Goal: Task Accomplishment & Management: Complete application form

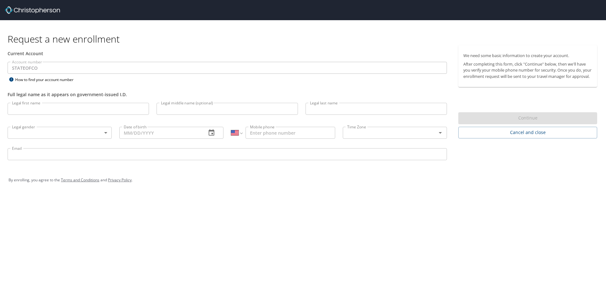
select select "US"
click at [62, 104] on input "Legal first name" at bounding box center [78, 109] width 141 height 12
type input "Jessica"
type input "Kayelynne"
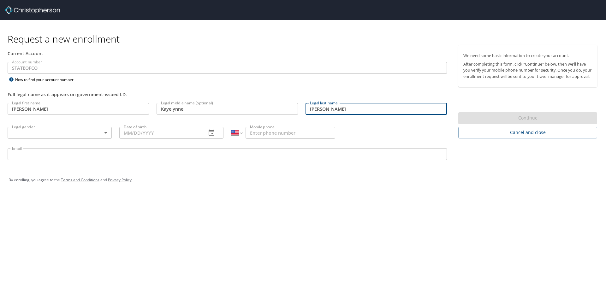
type input "Allen"
click at [49, 134] on body "Request a new enrollment Current Account Account number STATEOFCO Account numbe…" at bounding box center [303, 149] width 606 height 298
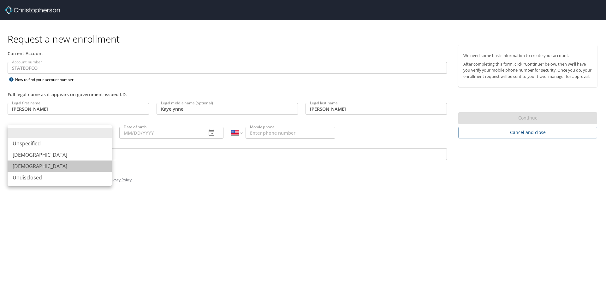
click at [43, 168] on li "[DEMOGRAPHIC_DATA]" at bounding box center [60, 166] width 104 height 11
type input "[DEMOGRAPHIC_DATA]"
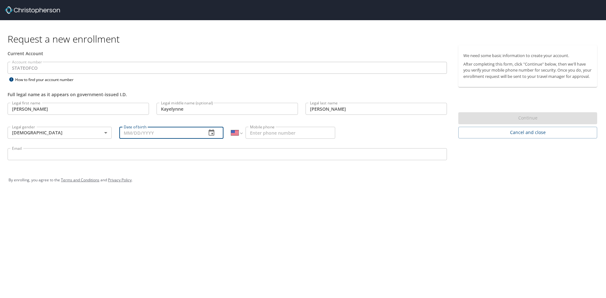
click at [170, 130] on input "Date of birth" at bounding box center [160, 133] width 82 height 12
type input "09/26/1994"
click at [290, 139] on p at bounding box center [283, 140] width 104 height 2
click at [291, 135] on input "Mobile phone" at bounding box center [290, 133] width 90 height 12
type input "(949) 328-0450"
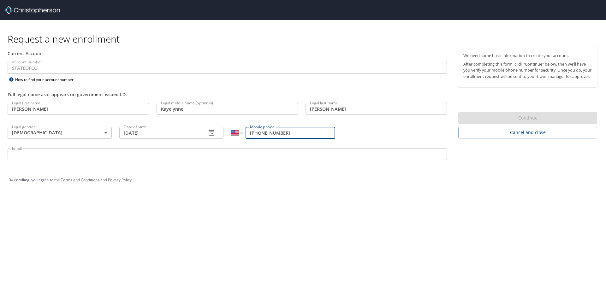
click at [101, 158] on input "Email" at bounding box center [227, 154] width 439 height 12
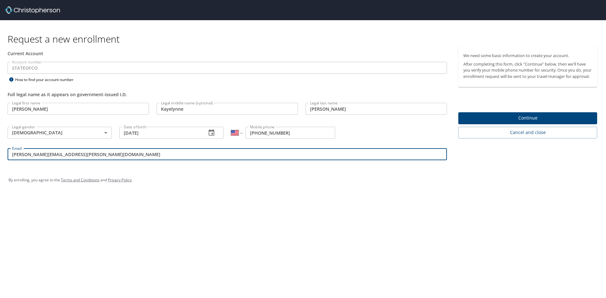
type input "jessi.allen-lutz@pikespeak.edu"
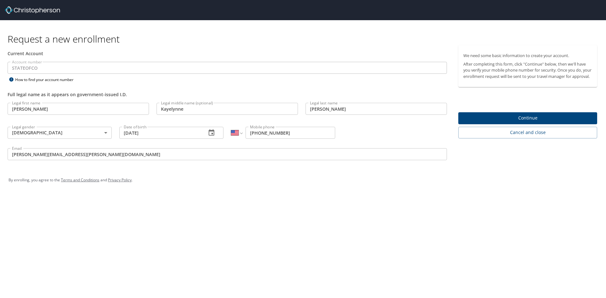
click at [158, 183] on div "By enrolling, you agree to the Terms and Conditions and Privacy Policy ." at bounding box center [303, 180] width 589 height 16
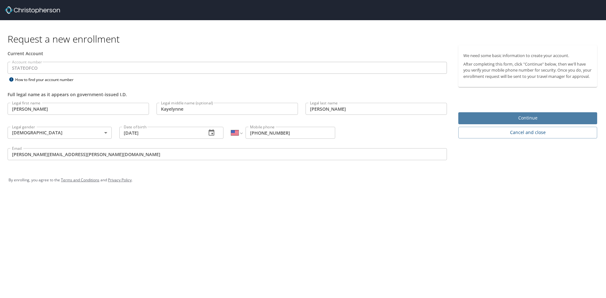
click at [547, 122] on span "Continue" at bounding box center [527, 118] width 129 height 8
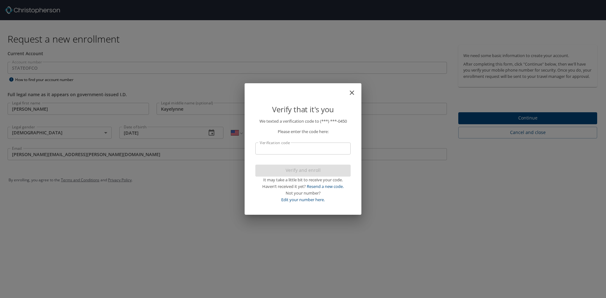
click at [300, 150] on input "Verification code" at bounding box center [302, 149] width 95 height 12
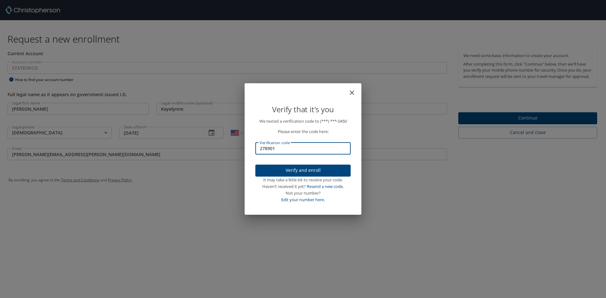
type input "278901"
click at [308, 168] on span "Verify and enroll" at bounding box center [302, 171] width 85 height 8
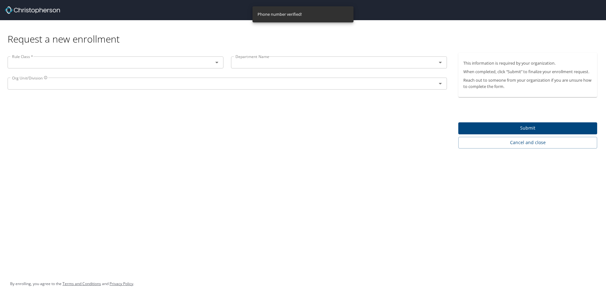
click at [43, 57] on div "Rule Class *" at bounding box center [116, 62] width 216 height 12
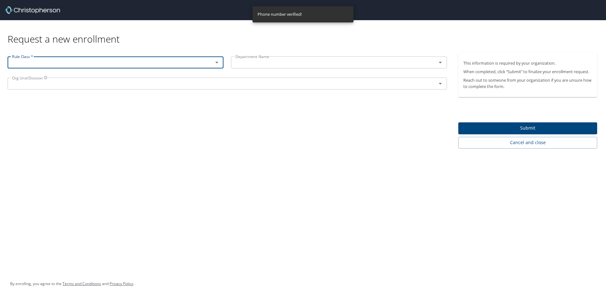
click at [205, 63] on div at bounding box center [212, 62] width 16 height 9
click at [218, 63] on icon "Open" at bounding box center [217, 63] width 8 height 8
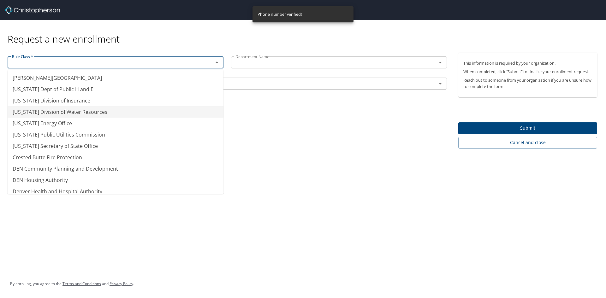
scroll to position [28, 0]
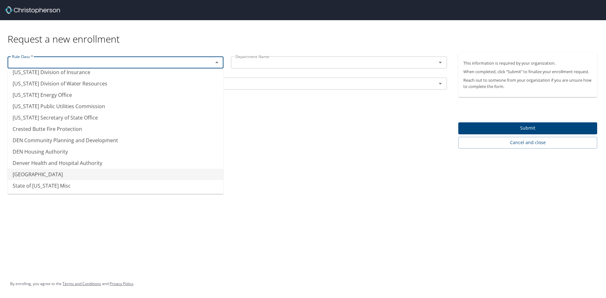
click at [127, 173] on li "Pikes Peak Community College" at bounding box center [116, 174] width 216 height 11
type input "Pikes Peak Community College"
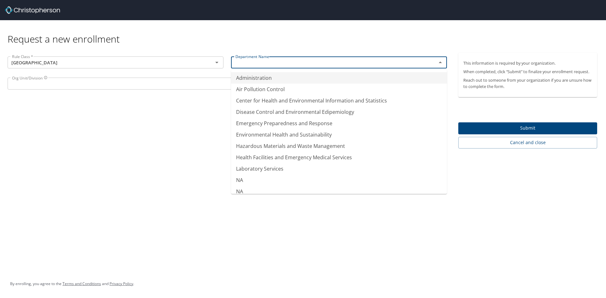
click at [287, 61] on input "text" at bounding box center [329, 62] width 193 height 8
click at [284, 183] on li "NA" at bounding box center [339, 179] width 216 height 11
type input "NA"
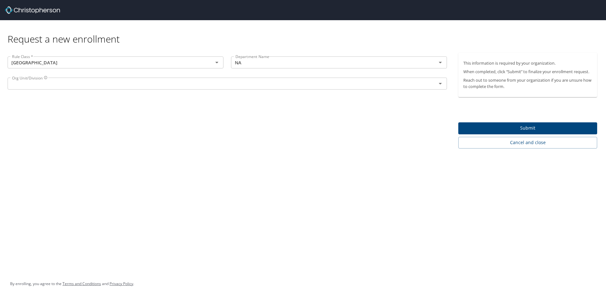
click at [88, 74] on div "Org Unit/Division Org Unit/Division" at bounding box center [227, 84] width 447 height 21
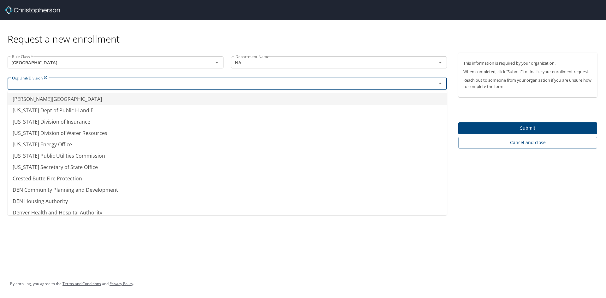
click at [89, 85] on input "text" at bounding box center [217, 83] width 417 height 8
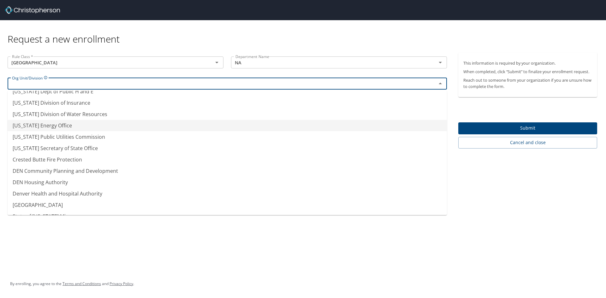
scroll to position [28, 0]
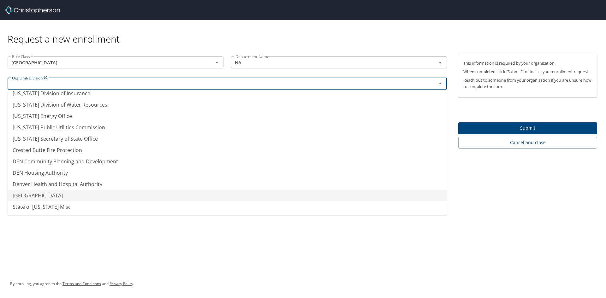
click at [91, 194] on li "Pikes Peak Community College" at bounding box center [227, 195] width 439 height 11
type input "Pikes Peak Community College"
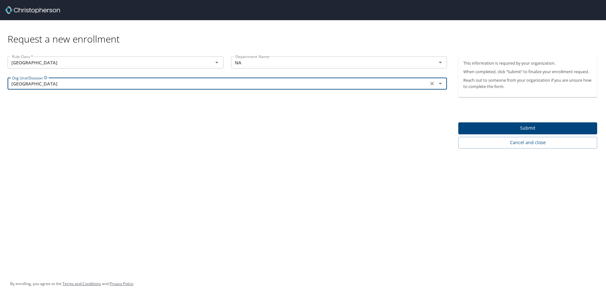
click at [150, 117] on div "Rule Class * Pikes Peak Community College Rule Class * Department Name NA Depar…" at bounding box center [227, 101] width 454 height 96
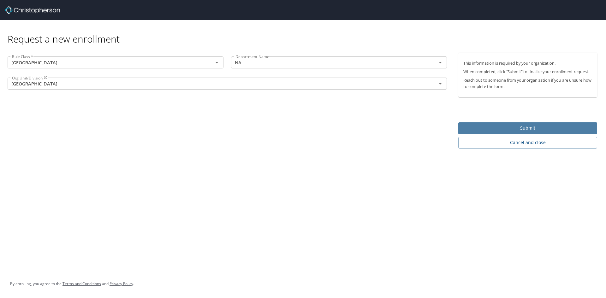
click at [535, 129] on span "Submit" at bounding box center [527, 128] width 129 height 8
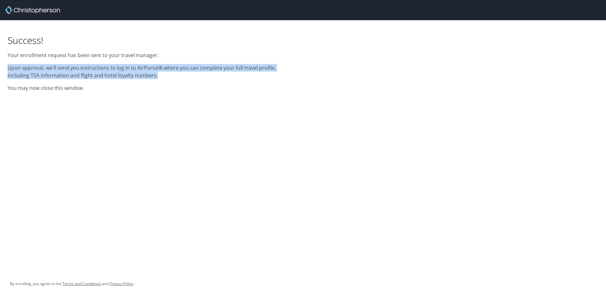
drag, startPoint x: 8, startPoint y: 68, endPoint x: 165, endPoint y: 74, distance: 156.9
click at [165, 74] on p "Upon approval, we'll send you instructions to log in to AirPortal® where you ca…" at bounding box center [152, 71] width 288 height 15
click at [168, 76] on p "Upon approval, we'll send you instructions to log in to AirPortal® where you ca…" at bounding box center [152, 71] width 288 height 15
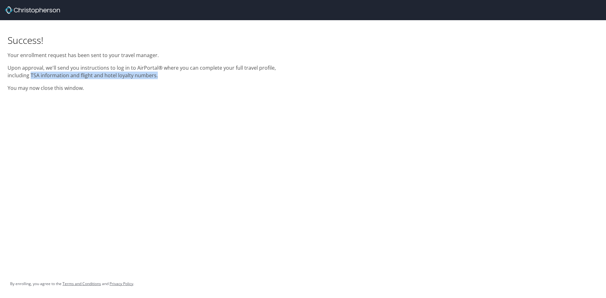
drag, startPoint x: 7, startPoint y: 77, endPoint x: 167, endPoint y: 76, distance: 160.3
click at [167, 76] on div "Success! Your enrollment request has been sent to your travel manager. Upon app…" at bounding box center [151, 57] width 295 height 75
click at [167, 76] on p "Upon approval, we'll send you instructions to log in to AirPortal® where you ca…" at bounding box center [152, 71] width 288 height 15
drag, startPoint x: 83, startPoint y: 91, endPoint x: 4, endPoint y: 91, distance: 78.9
click at [4, 91] on div "Success! Your enrollment request has been sent to your travel manager. Upon app…" at bounding box center [151, 57] width 295 height 75
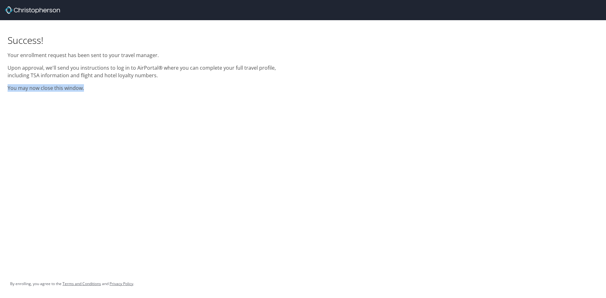
click at [194, 89] on p "You may now close this window." at bounding box center [152, 88] width 288 height 8
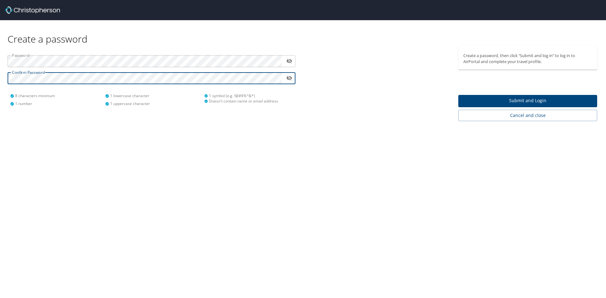
click at [519, 96] on button "Submit and Login" at bounding box center [527, 101] width 139 height 12
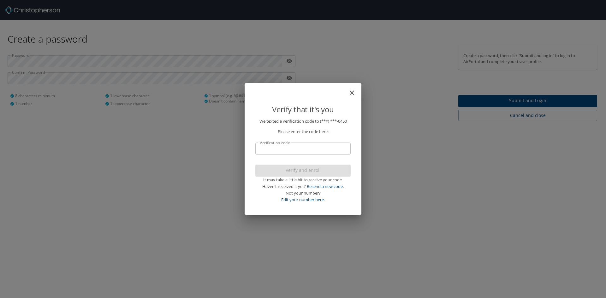
click at [316, 146] on input "Verification code" at bounding box center [302, 149] width 95 height 12
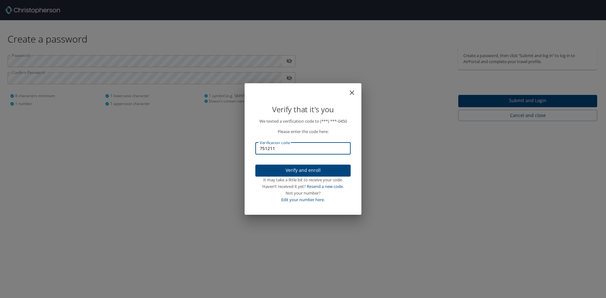
type input "751211"
click at [341, 171] on span "Verify and enroll" at bounding box center [302, 171] width 85 height 8
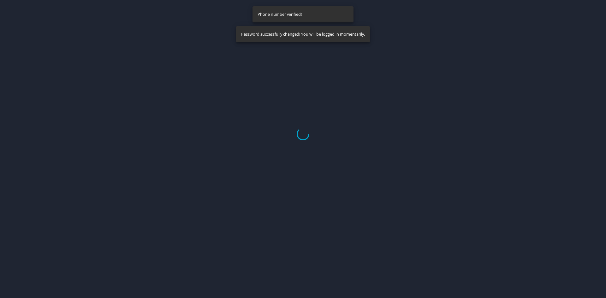
select select "US"
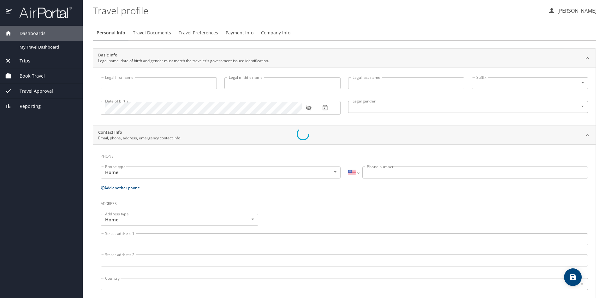
type input "Jessica"
type input "Kayelynne"
type input "Allen"
type input "Female"
select select "US"
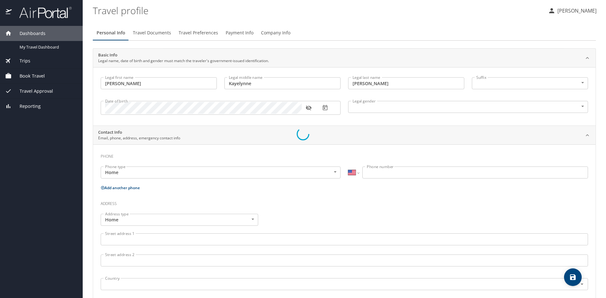
select select "US"
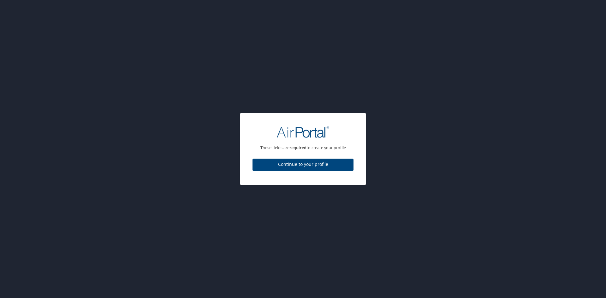
click at [319, 165] on span "Continue to your profile" at bounding box center [302, 165] width 91 height 8
select select "US"
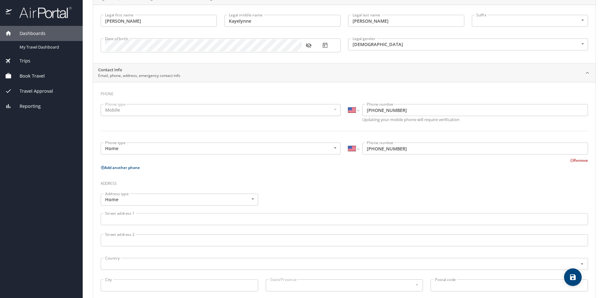
scroll to position [63, 0]
click at [191, 112] on div "Mobile" at bounding box center [221, 109] width 240 height 12
click at [194, 109] on div "Mobile" at bounding box center [221, 109] width 240 height 12
click at [330, 109] on div "Mobile" at bounding box center [221, 109] width 240 height 12
click at [138, 150] on body "Dashboards My Travel Dashboard Trips Current / Future Trips Past Trips Trips Mi…" at bounding box center [303, 149] width 606 height 298
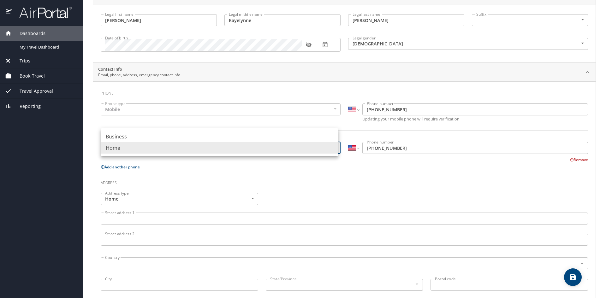
click at [138, 147] on li "Home" at bounding box center [220, 147] width 238 height 11
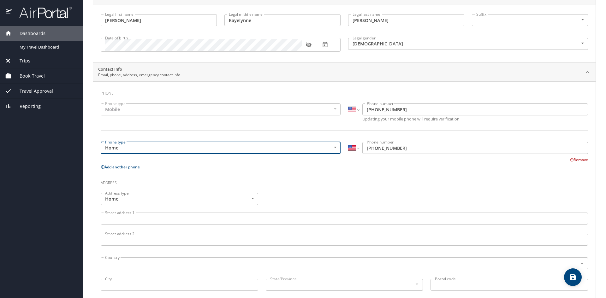
click at [145, 150] on body "Dashboards My Travel Dashboard Trips Current / Future Trips Past Trips Trips Mi…" at bounding box center [303, 149] width 606 height 298
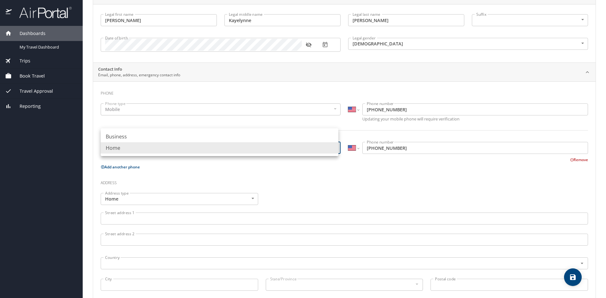
click at [141, 136] on li "Business" at bounding box center [220, 136] width 238 height 11
type input "Business"
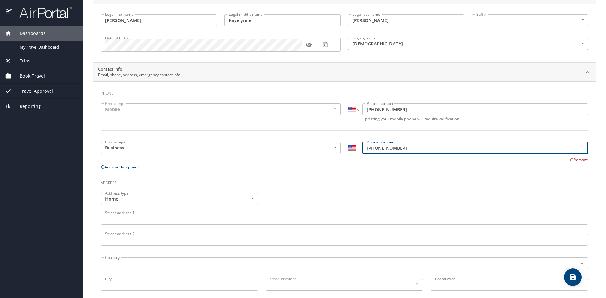
drag, startPoint x: 409, startPoint y: 148, endPoint x: 353, endPoint y: 149, distance: 55.5
click at [353, 149] on div "International Afghanistan Åland Islands Albania Algeria American Samoa Andorra …" at bounding box center [468, 148] width 240 height 12
type input "(719) 502-2366"
click at [381, 168] on p "Add another phone" at bounding box center [344, 167] width 487 height 8
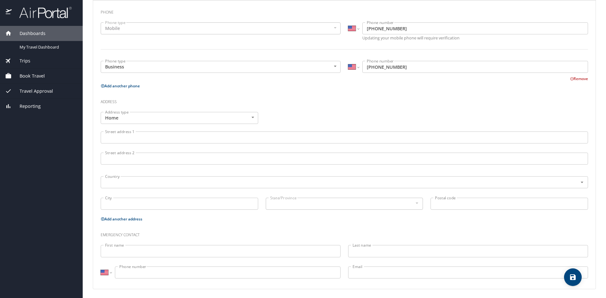
scroll to position [145, 0]
click at [195, 131] on input "Street address 1" at bounding box center [344, 136] width 487 height 12
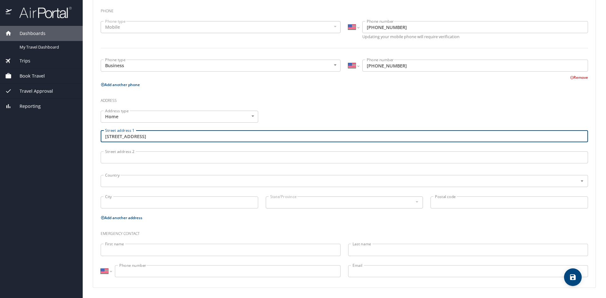
type input "8329 Plumwood Circle"
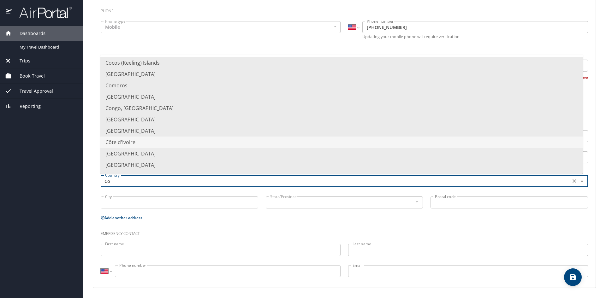
type input "C"
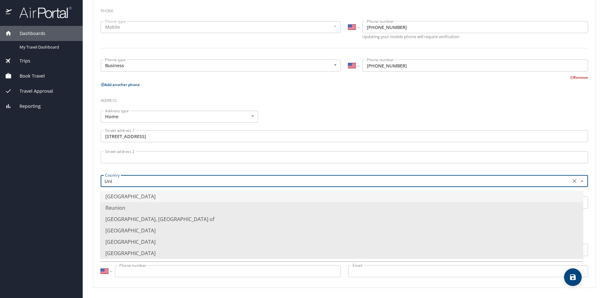
click at [157, 197] on li "United States of America" at bounding box center [341, 196] width 482 height 11
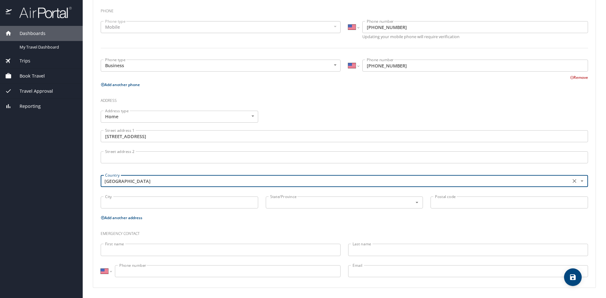
type input "United States of America"
click at [152, 202] on input "City" at bounding box center [179, 203] width 157 height 12
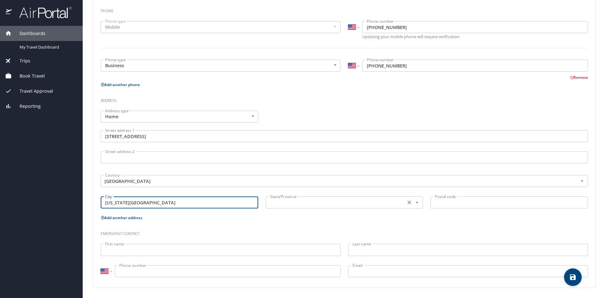
type input "Colorado Springs"
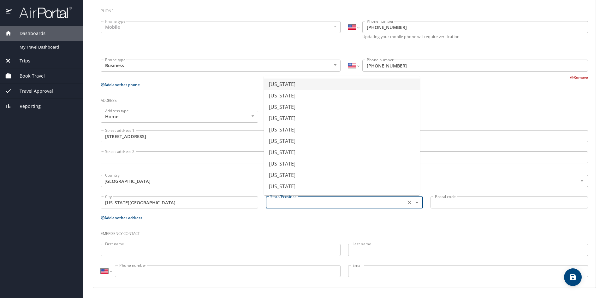
click at [298, 203] on input "text" at bounding box center [335, 202] width 135 height 8
click at [295, 146] on li "Colorado" at bounding box center [342, 140] width 156 height 11
type input "Colorado"
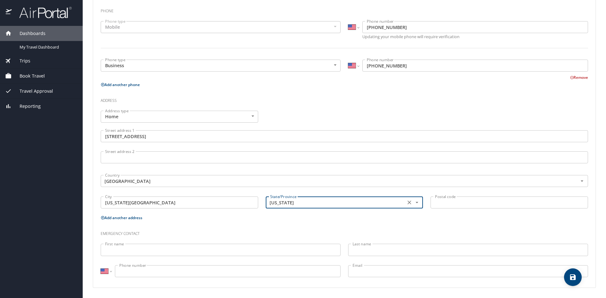
click at [492, 203] on input "Postal code" at bounding box center [508, 203] width 157 height 12
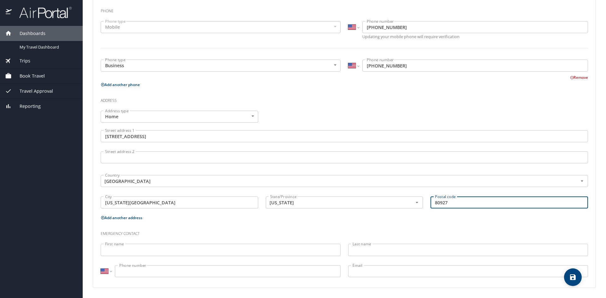
type input "80927"
click at [216, 231] on h3 "Emergency contact" at bounding box center [344, 232] width 487 height 11
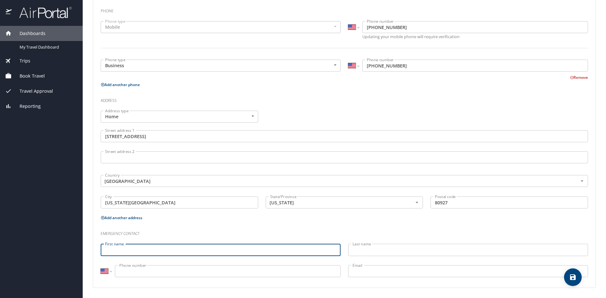
click at [189, 254] on input "First name" at bounding box center [221, 250] width 240 height 12
type input "Colin"
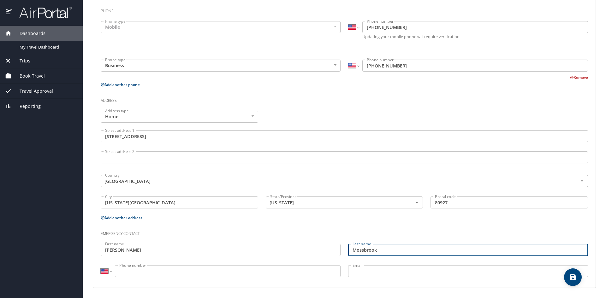
type input "Mossbrook"
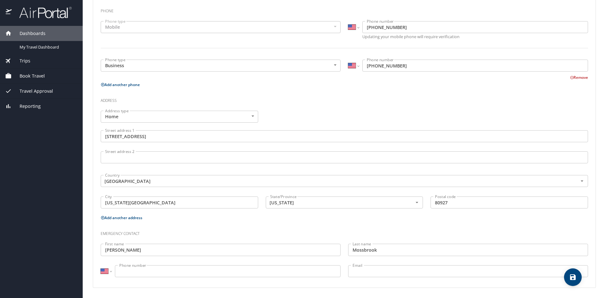
click at [408, 272] on input "Email" at bounding box center [468, 271] width 240 height 12
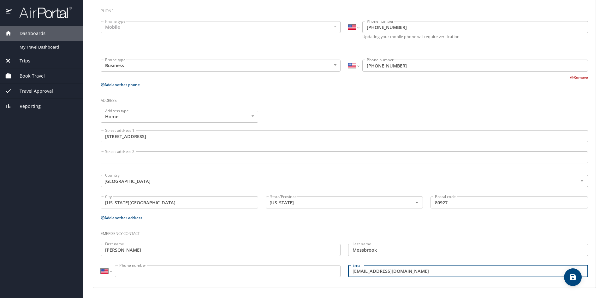
type input "cmossbrook@hotmail.com"
click at [212, 271] on input "Phone number" at bounding box center [228, 271] width 226 height 12
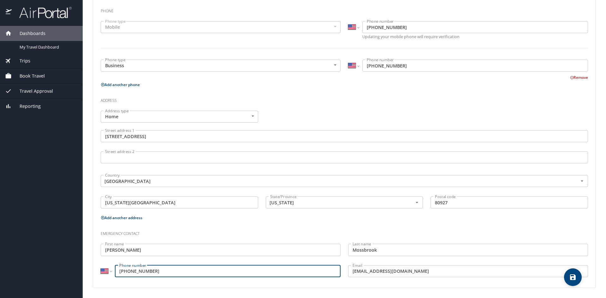
type input "(585) 465-1355"
click at [470, 230] on h3 "Emergency contact" at bounding box center [344, 232] width 487 height 11
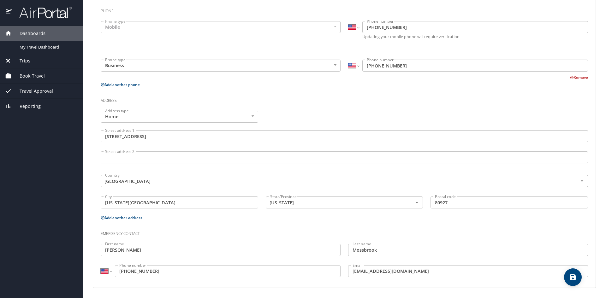
click at [574, 278] on icon "save" at bounding box center [573, 277] width 6 height 6
select select "US"
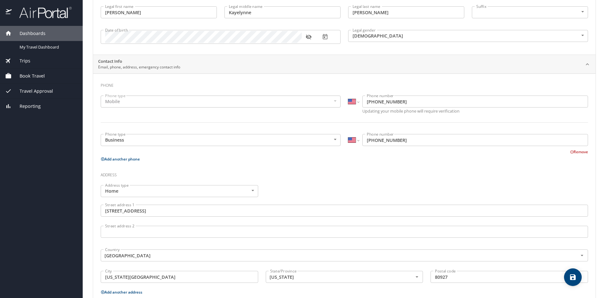
scroll to position [0, 0]
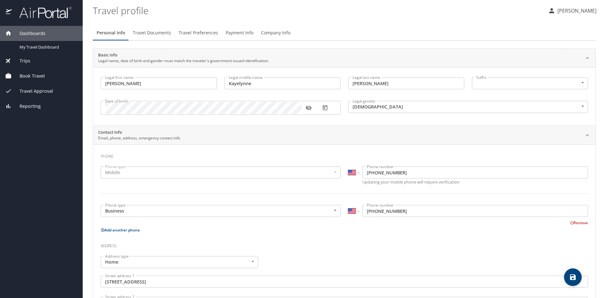
click at [154, 33] on span "Travel Documents" at bounding box center [152, 33] width 38 height 8
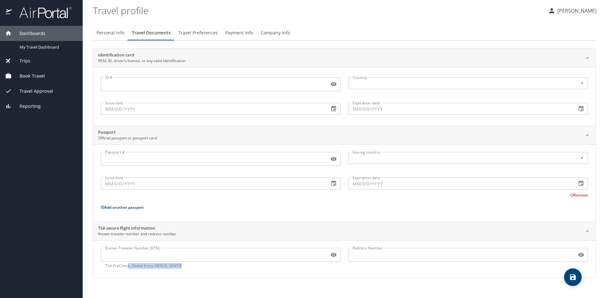
drag, startPoint x: 194, startPoint y: 264, endPoint x: 215, endPoint y: 266, distance: 21.2
click at [215, 266] on p "TSA PreCheck, Global Entry, NEXUS, SENTRI" at bounding box center [220, 266] width 231 height 6
click at [203, 32] on span "Travel Preferences" at bounding box center [197, 33] width 39 height 8
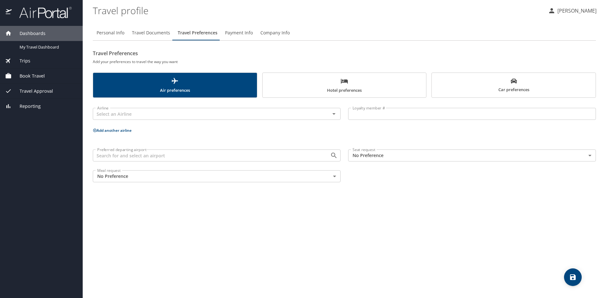
click at [235, 33] on span "Payment Info" at bounding box center [239, 33] width 28 height 8
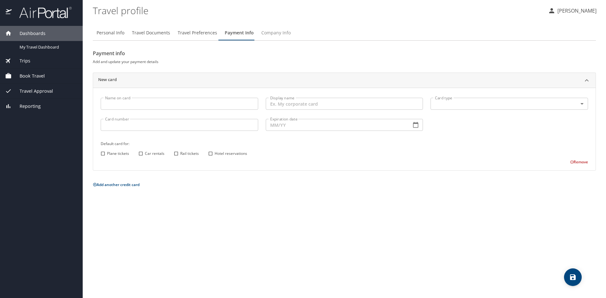
click at [282, 34] on span "Company Info" at bounding box center [275, 33] width 29 height 8
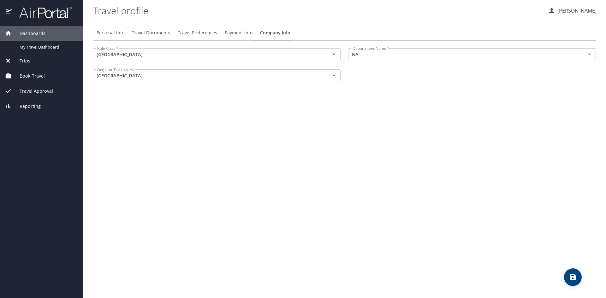
click at [203, 28] on button "Travel Preferences" at bounding box center [197, 32] width 47 height 15
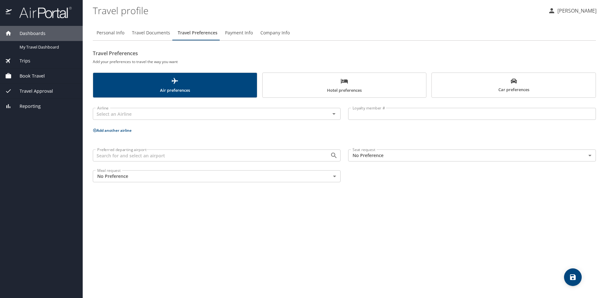
click at [151, 31] on span "Travel Documents" at bounding box center [151, 33] width 38 height 8
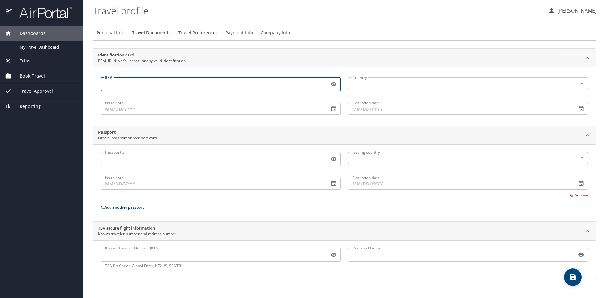
click at [189, 82] on input "ID #" at bounding box center [214, 84] width 226 height 12
click at [173, 82] on input "ID #" at bounding box center [214, 84] width 226 height 12
type input "171840713"
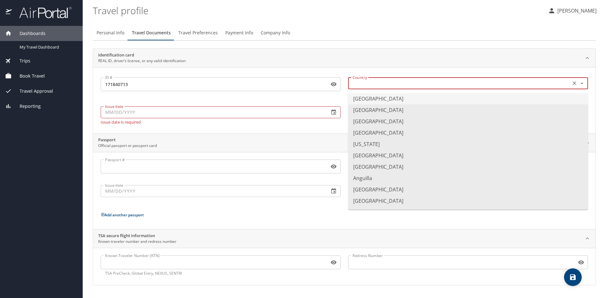
click at [403, 86] on input "text" at bounding box center [458, 83] width 217 height 8
click at [356, 99] on li "United States of America" at bounding box center [468, 98] width 240 height 11
type input "United States of America"
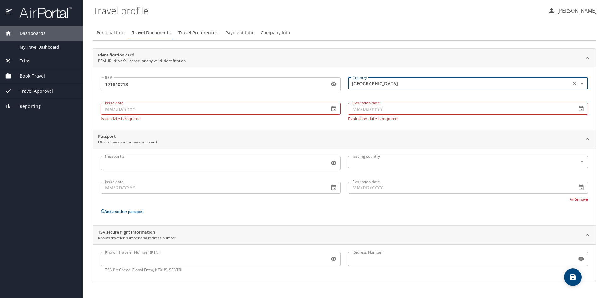
click at [239, 121] on div "Issue date Issue date Issue date is required" at bounding box center [220, 111] width 247 height 28
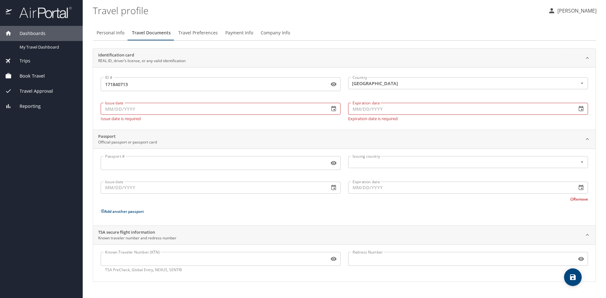
click at [238, 116] on p "Issue date is required" at bounding box center [221, 118] width 240 height 5
click at [239, 110] on input "Issue date" at bounding box center [212, 109] width 223 height 12
type input "11/03/2021"
click at [397, 112] on input "Expiration date" at bounding box center [459, 109] width 223 height 12
type input "09/26/2026"
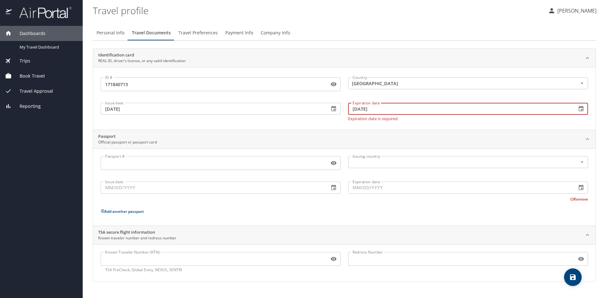
click at [330, 125] on div "ID # 171840713 ID # Country United States of America Country Issue date 11/03/2…" at bounding box center [344, 98] width 502 height 62
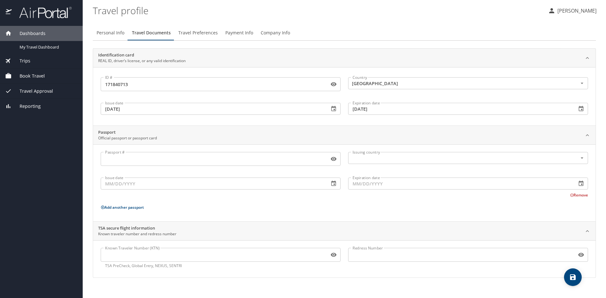
click at [131, 160] on input "Passport #" at bounding box center [214, 159] width 226 height 12
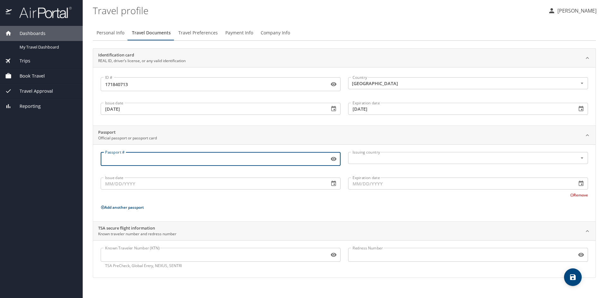
click at [381, 208] on p "Add another passport" at bounding box center [344, 207] width 487 height 8
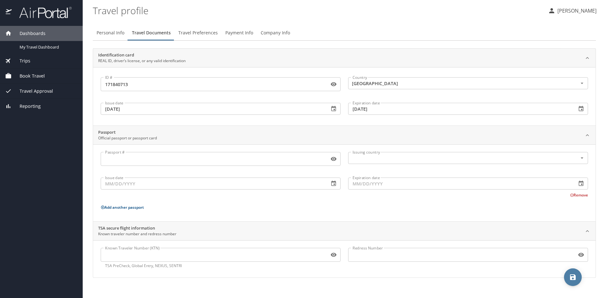
click at [580, 279] on span "save" at bounding box center [573, 278] width 18 height 8
click at [208, 32] on span "Travel Preferences" at bounding box center [197, 33] width 39 height 8
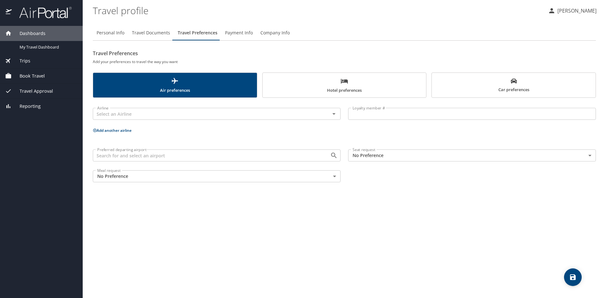
click at [165, 85] on span "Air preferences" at bounding box center [175, 85] width 156 height 17
click at [170, 113] on input "text" at bounding box center [207, 114] width 225 height 8
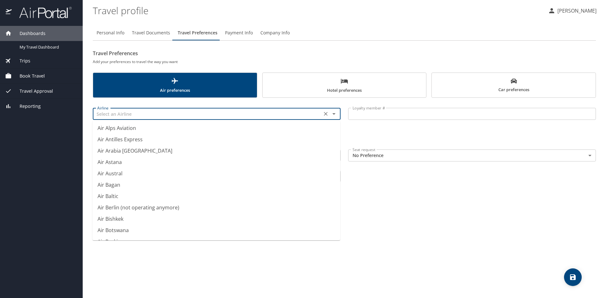
scroll to position [189, 0]
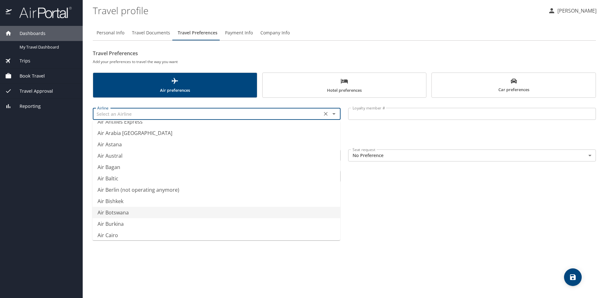
type input "Air Botswana"
click at [525, 197] on div "Personal Info Travel Documents Travel Preferences Payment Info Company Info Tra…" at bounding box center [344, 159] width 503 height 278
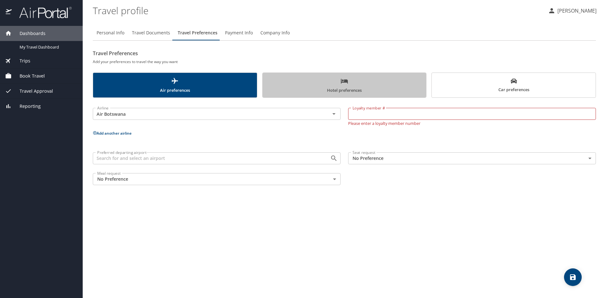
click at [366, 84] on span "Hotel preferences" at bounding box center [344, 85] width 156 height 17
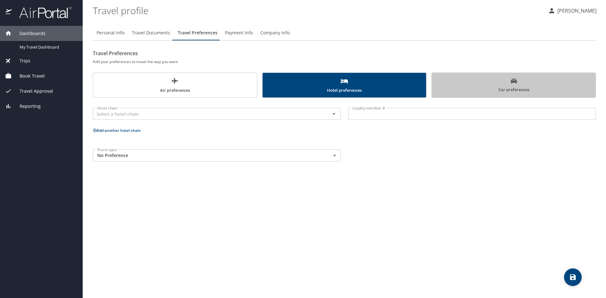
click at [474, 81] on span "Car preferences" at bounding box center [513, 85] width 156 height 15
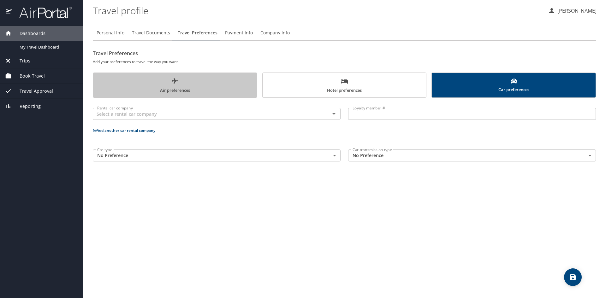
click at [178, 78] on icon "scrollable force tabs example" at bounding box center [175, 81] width 8 height 8
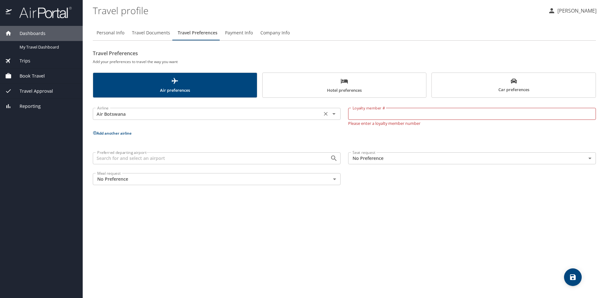
click at [160, 113] on input "Air Botswana" at bounding box center [207, 114] width 225 height 8
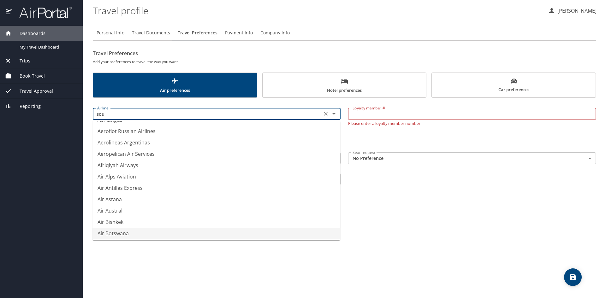
scroll to position [0, 0]
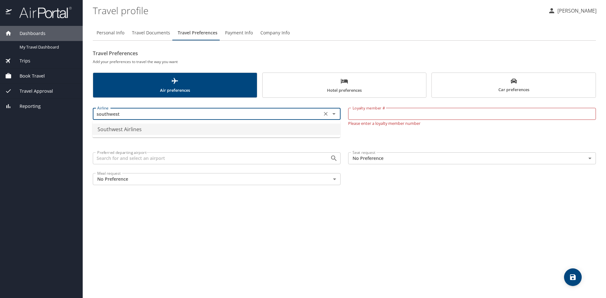
click at [300, 124] on li "Southwest Airlines" at bounding box center [216, 129] width 248 height 11
type input "Southwest Airlines"
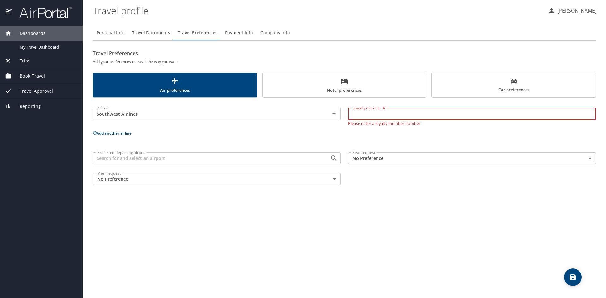
click at [395, 108] on input "Loyalty member #" at bounding box center [472, 114] width 248 height 12
type input "20126533512"
click at [381, 185] on div "Preferred departing airport Preferred departing airport Seat request No Prefere…" at bounding box center [344, 169] width 510 height 40
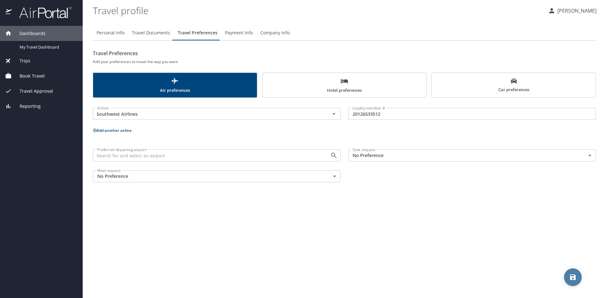
click at [566, 274] on span "save" at bounding box center [573, 278] width 18 height 8
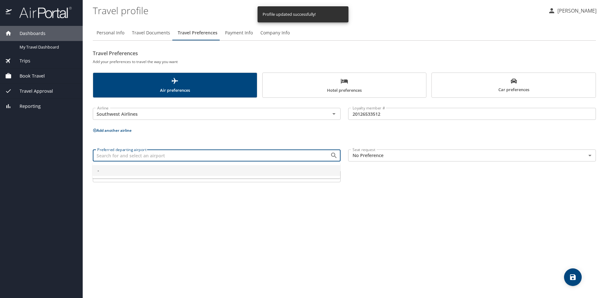
click at [173, 155] on input "Preferred departing airport" at bounding box center [207, 155] width 225 height 8
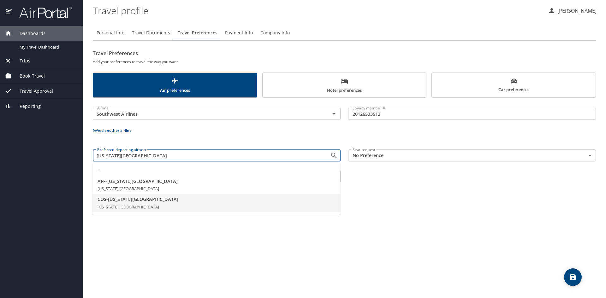
click at [167, 200] on span "COS - Colorado Springs" at bounding box center [216, 199] width 238 height 7
type input "COS - Colorado Springs"
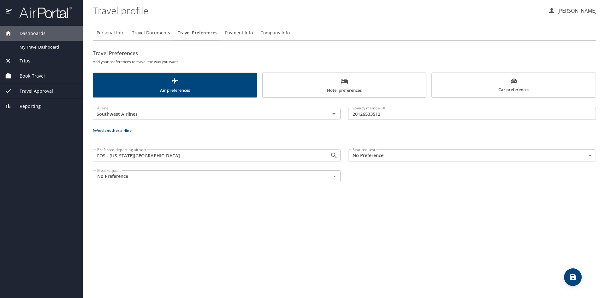
click at [383, 155] on body "Dashboards My Travel Dashboard Trips Current / Future Trips Past Trips Trips Mi…" at bounding box center [303, 149] width 606 height 298
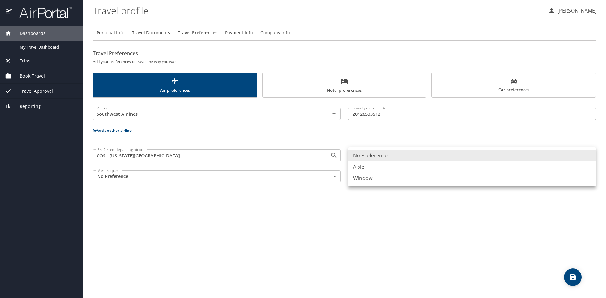
click at [377, 180] on li "Window" at bounding box center [472, 178] width 248 height 11
type input "Window"
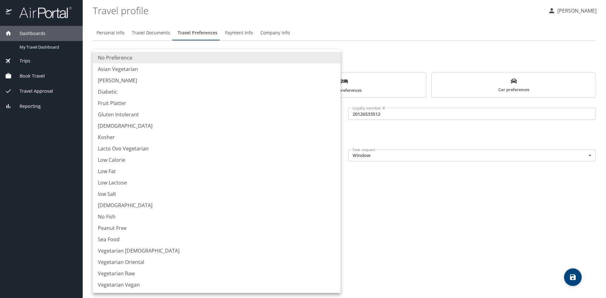
click at [210, 172] on body "Dashboards My Travel Dashboard Trips Current / Future Trips Past Trips Trips Mi…" at bounding box center [303, 149] width 606 height 298
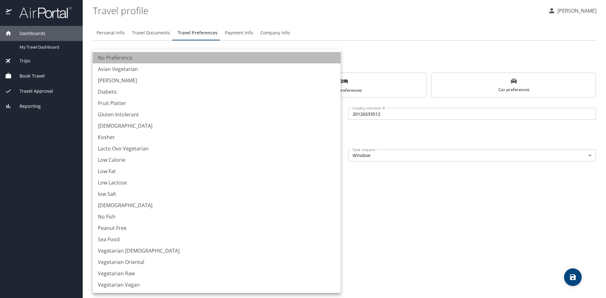
click at [144, 57] on li "No Preference" at bounding box center [217, 57] width 248 height 11
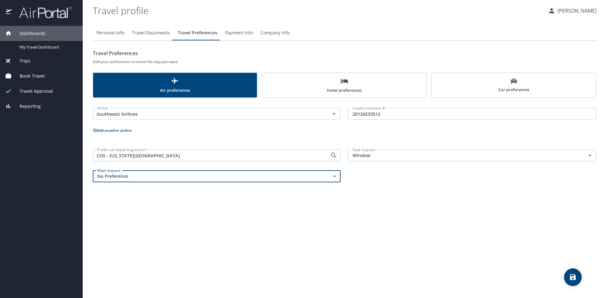
click at [136, 218] on div "Personal Info Travel Documents Travel Preferences Payment Info Company Info Tra…" at bounding box center [344, 159] width 503 height 278
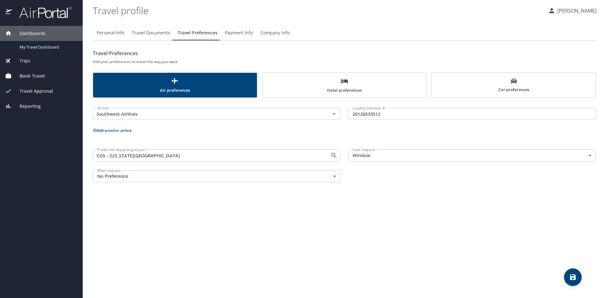
click at [112, 130] on button "Add another airline" at bounding box center [112, 130] width 39 height 5
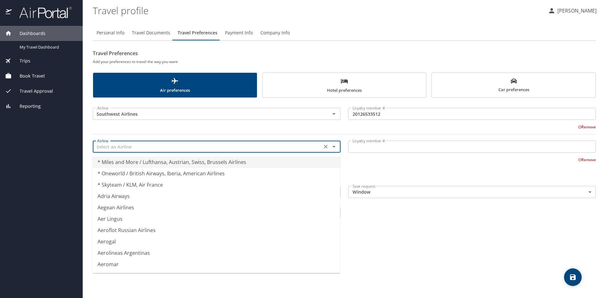
click at [143, 147] on input "text" at bounding box center [207, 147] width 225 height 8
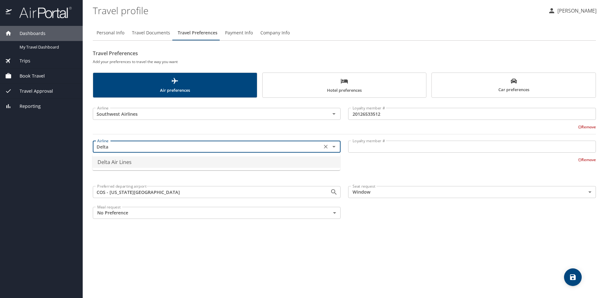
click at [148, 158] on li "Delta Air Lines" at bounding box center [216, 161] width 248 height 11
type input "Delta Air Lines"
click at [373, 233] on div "Personal Info Travel Documents Travel Preferences Payment Info Company Info Tra…" at bounding box center [344, 159] width 503 height 278
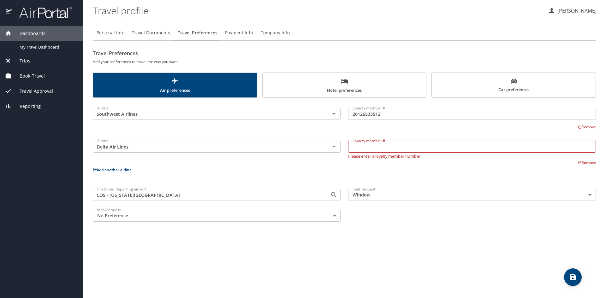
click at [592, 165] on button "Remove" at bounding box center [587, 162] width 18 height 5
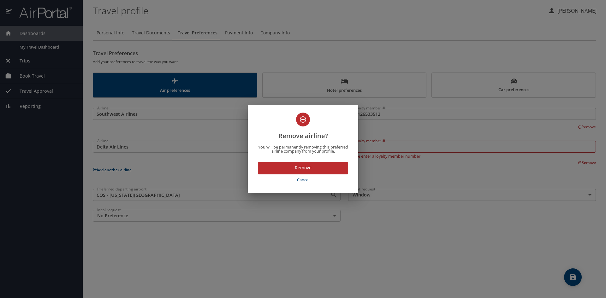
click at [299, 166] on span "Remove" at bounding box center [303, 168] width 80 height 8
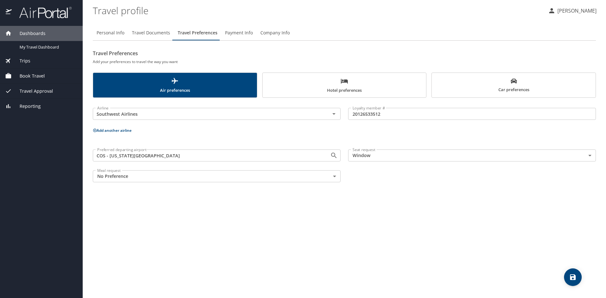
click at [30, 73] on span "Book Travel" at bounding box center [28, 76] width 33 height 7
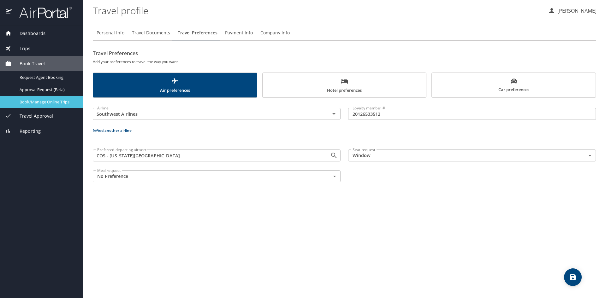
click at [61, 102] on span "Book/Manage Online Trips" at bounding box center [48, 102] width 56 height 6
click at [124, 132] on button "Add another airline" at bounding box center [112, 130] width 39 height 5
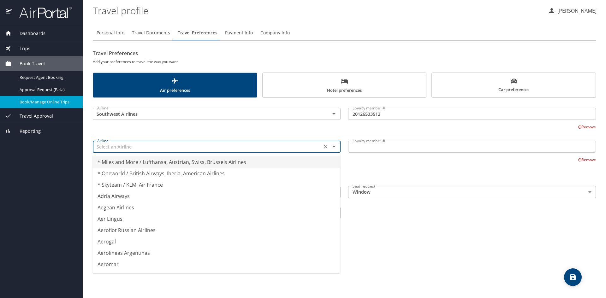
click at [112, 144] on input "text" at bounding box center [207, 147] width 225 height 8
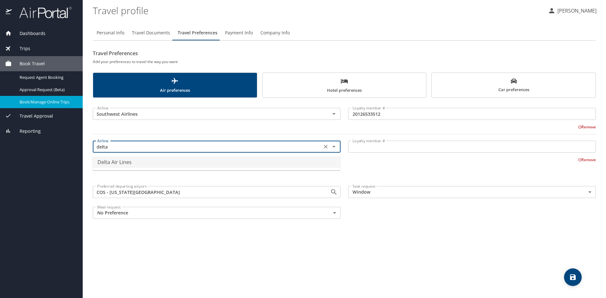
click at [135, 161] on li "Delta Air Lines" at bounding box center [216, 161] width 248 height 11
type input "Delta Air Lines"
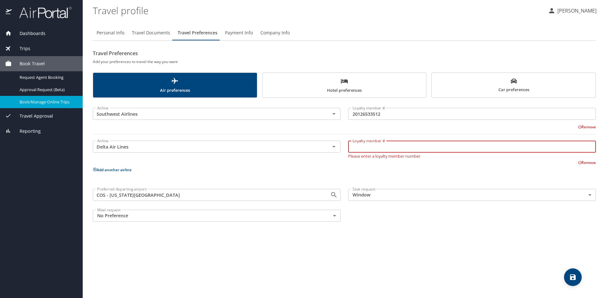
click at [392, 150] on input "Loyalty member #" at bounding box center [472, 147] width 248 height 12
type input "9755961217"
click at [395, 244] on div "Personal Info Travel Documents Travel Preferences Payment Info Company Info Tra…" at bounding box center [344, 159] width 503 height 278
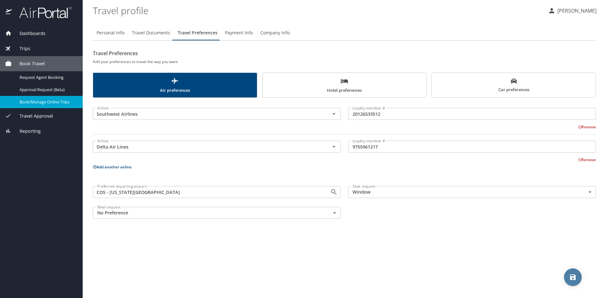
click at [572, 274] on icon "save" at bounding box center [573, 278] width 8 height 8
click at [53, 91] on span "Approval Request (Beta)" at bounding box center [48, 90] width 56 height 6
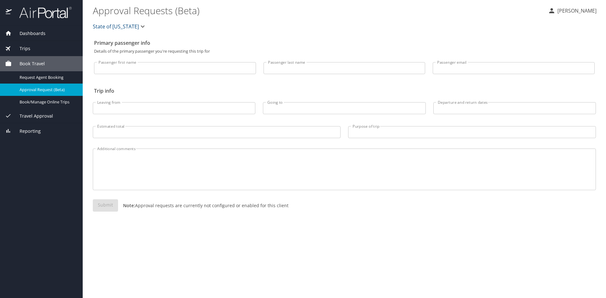
drag, startPoint x: 208, startPoint y: 205, endPoint x: 343, endPoint y: 207, distance: 135.0
click at [343, 207] on div "Submit Note: Approval requests are currently not configured or enabled for this…" at bounding box center [344, 210] width 503 height 22
click at [43, 74] on span "Request Agent Booking" at bounding box center [48, 77] width 56 height 6
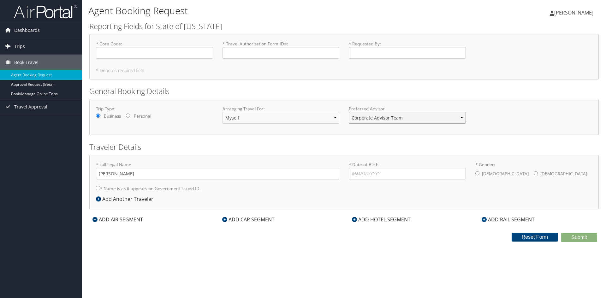
click at [403, 118] on select "Corporate Advisor Team" at bounding box center [407, 118] width 117 height 12
click at [33, 105] on span "Travel Approval" at bounding box center [30, 107] width 33 height 16
click at [32, 119] on link "Pending Trip Approvals" at bounding box center [41, 119] width 82 height 9
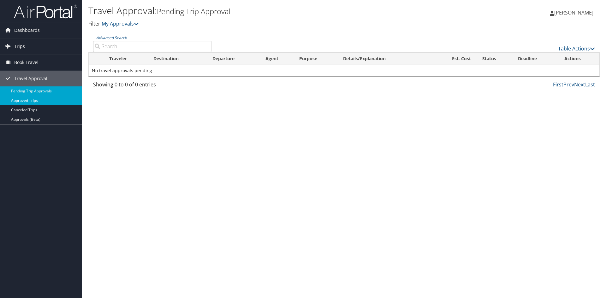
click at [27, 99] on link "Approved Trips" at bounding box center [41, 100] width 82 height 9
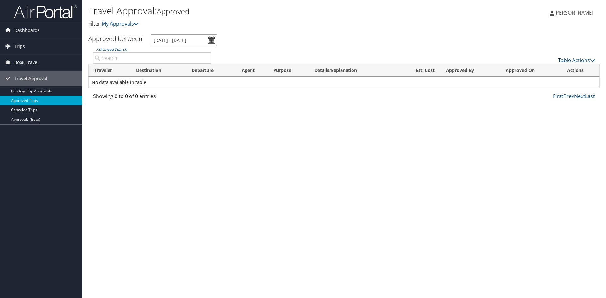
click at [215, 39] on input "[DATE] - [DATE]" at bounding box center [184, 40] width 66 height 12
